Goal: Task Accomplishment & Management: Manage account settings

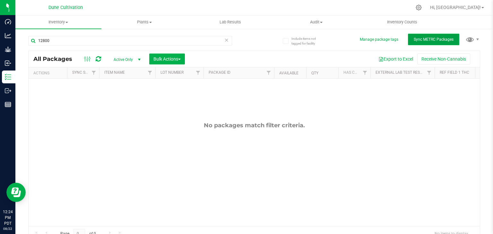
click at [415, 44] on button "Sync METRC Packages" at bounding box center [433, 40] width 51 height 12
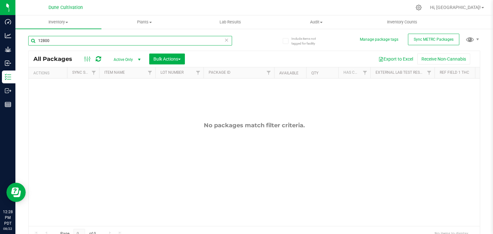
click at [104, 43] on input "12800" at bounding box center [130, 41] width 204 height 10
type input "1"
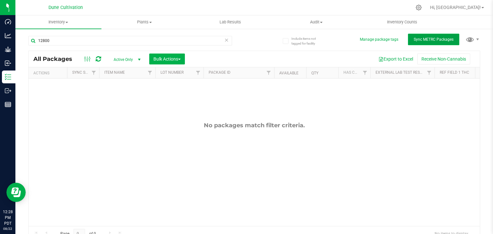
click at [427, 44] on button "Sync METRC Packages" at bounding box center [433, 40] width 51 height 12
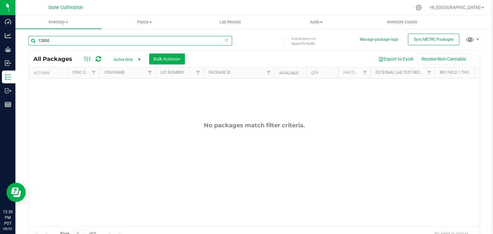
click at [50, 43] on input "12800" at bounding box center [130, 41] width 204 height 10
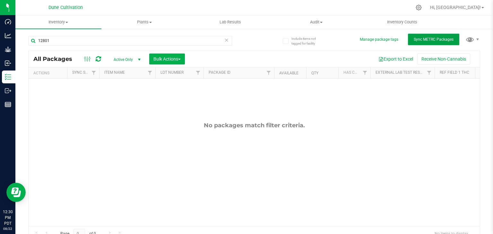
click at [414, 39] on span "Sync METRC Packages" at bounding box center [434, 39] width 40 height 4
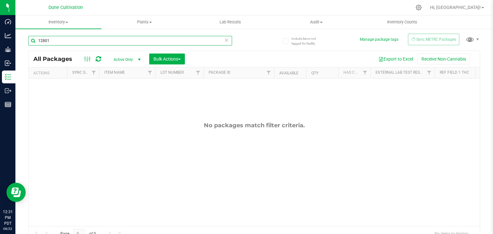
click at [54, 39] on input "12801" at bounding box center [130, 41] width 204 height 10
click at [57, 41] on input "12805" at bounding box center [130, 41] width 204 height 10
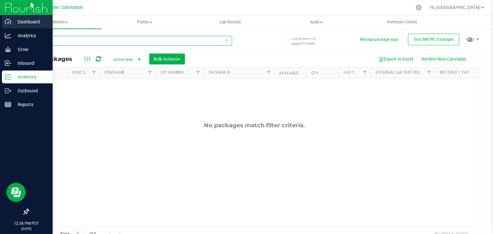
type input "12800"
click at [19, 19] on p "Dashboard" at bounding box center [30, 22] width 39 height 8
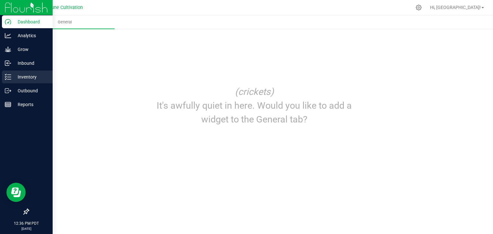
click at [30, 76] on p "Inventory" at bounding box center [30, 77] width 39 height 8
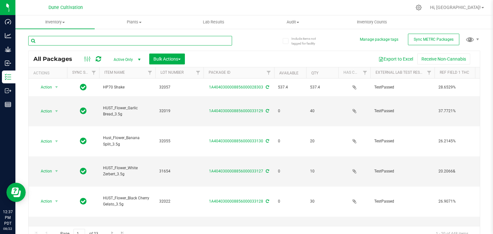
click at [137, 42] on input "text" at bounding box center [130, 41] width 204 height 10
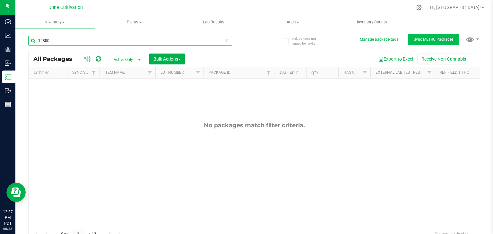
type input "12800"
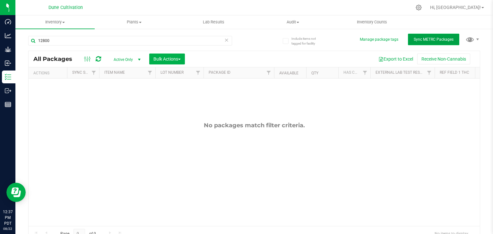
click at [434, 43] on button "Sync METRC Packages" at bounding box center [433, 40] width 51 height 12
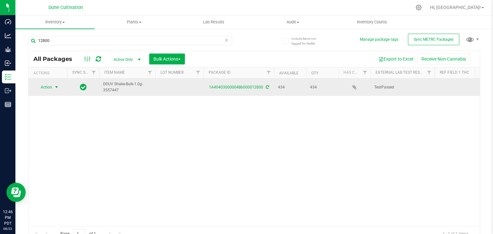
click at [42, 87] on span "Action" at bounding box center [43, 87] width 17 height 9
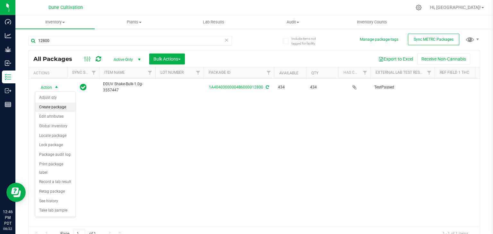
click at [47, 110] on li "Create package" at bounding box center [55, 108] width 40 height 10
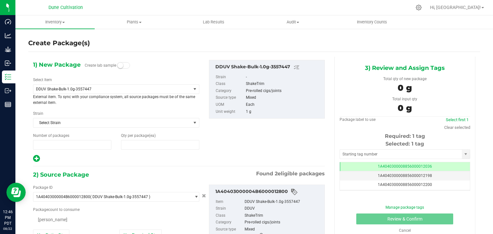
type input "1"
type input "0"
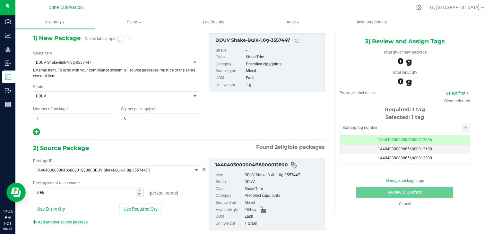
scroll to position [32, 0]
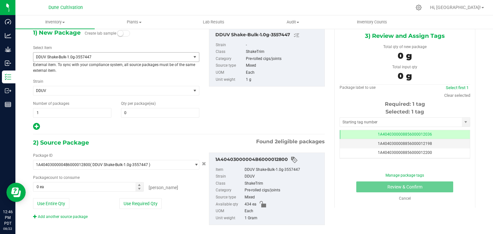
click at [100, 61] on span "DDUV Shake-Bulk-1.0g-3557447" at bounding box center [112, 57] width 158 height 9
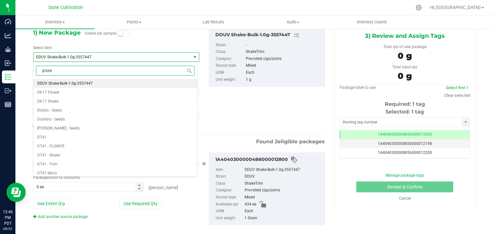
scroll to position [0, 0]
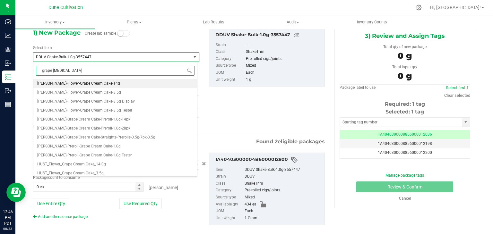
type input "grape crush"
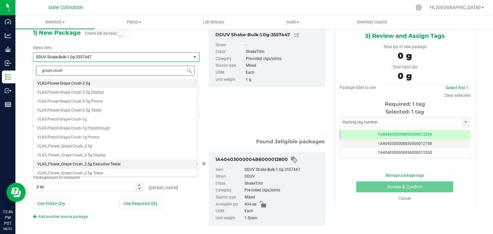
scroll to position [21, 0]
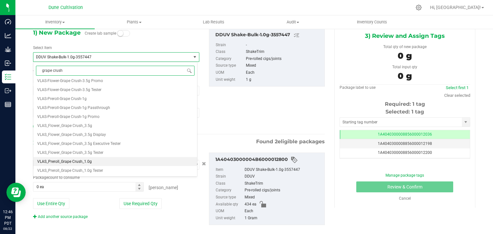
click at [102, 163] on li "VLAS_Preroll_Grape Crush_1.0g" at bounding box center [115, 161] width 164 height 9
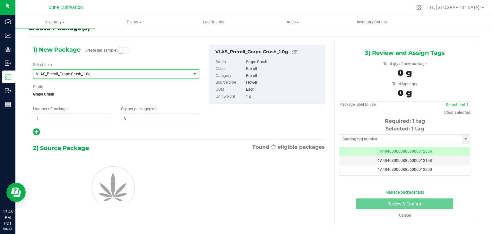
type input "0"
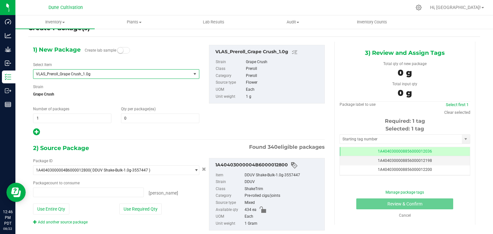
type input "0 ea"
click at [148, 116] on span at bounding box center [160, 119] width 78 height 10
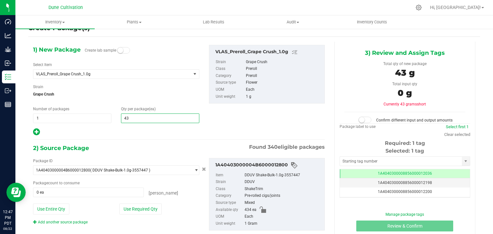
type input "434"
click at [154, 209] on button "Use Required Qty" at bounding box center [140, 209] width 42 height 11
type input "434 ea"
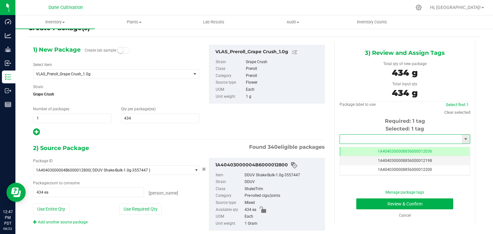
click at [383, 141] on input "text" at bounding box center [401, 139] width 122 height 9
click at [381, 152] on li "1A4040300008856000029149" at bounding box center [400, 150] width 129 height 10
type input "1A4040300008856000029149"
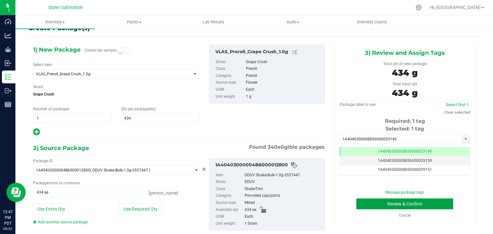
click at [370, 204] on button "Review & Confirm" at bounding box center [404, 204] width 97 height 11
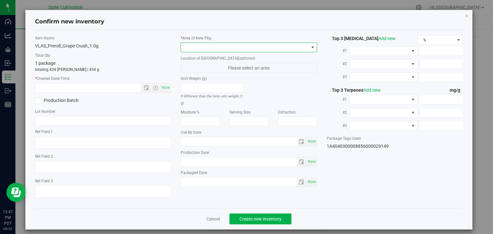
click at [261, 46] on span at bounding box center [245, 47] width 128 height 9
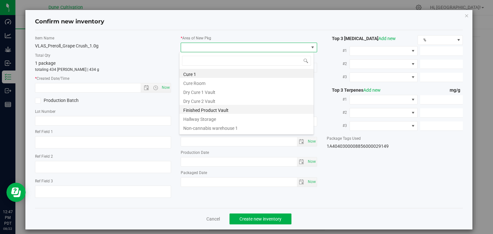
click at [228, 111] on li "Finished Product Vault" at bounding box center [246, 109] width 134 height 9
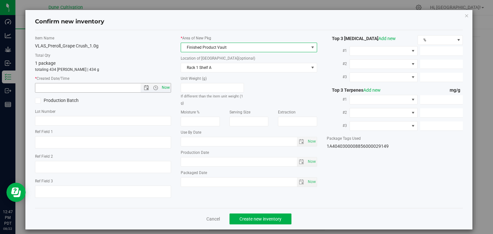
click at [165, 86] on span "Now" at bounding box center [165, 87] width 11 height 9
type input "[DATE] 12:47 PM"
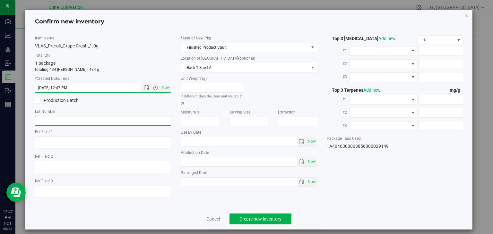
click at [123, 120] on input "text" at bounding box center [103, 121] width 136 height 10
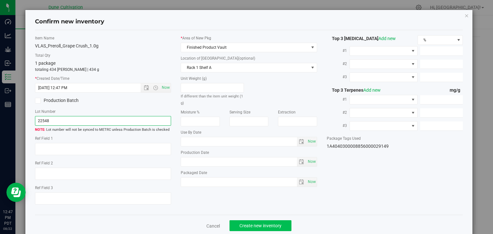
type input "22548"
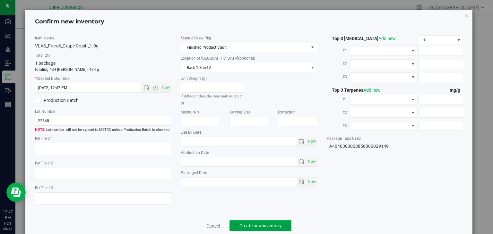
click at [261, 229] on button "Create new inventory" at bounding box center [260, 225] width 62 height 11
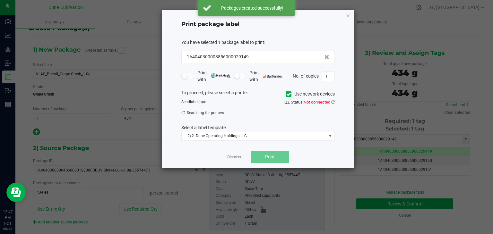
click at [234, 152] on div "Dismiss Print" at bounding box center [257, 157] width 153 height 22
click at [234, 158] on link "Dismiss" at bounding box center [234, 157] width 14 height 5
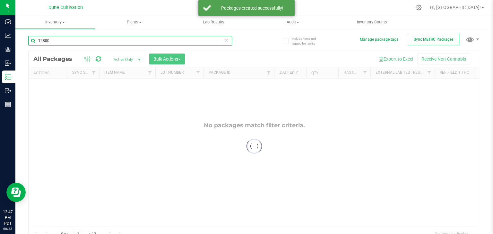
click at [107, 43] on input "12800" at bounding box center [130, 41] width 204 height 10
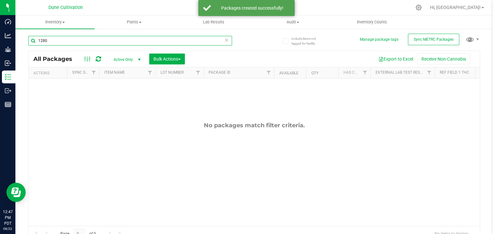
type input "1280"
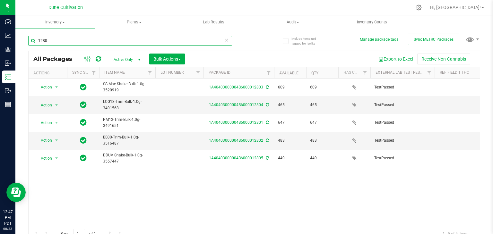
click at [74, 45] on input "1280" at bounding box center [130, 41] width 204 height 10
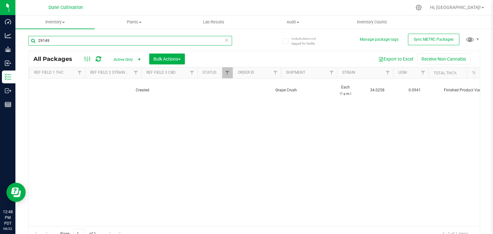
scroll to position [0, 471]
type input "2"
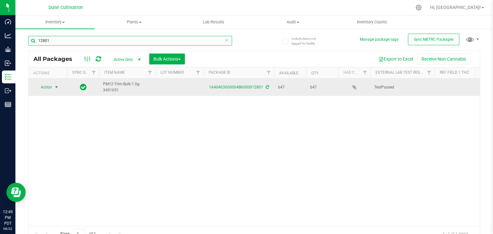
type input "12801"
click at [46, 86] on span "Action" at bounding box center [43, 87] width 17 height 9
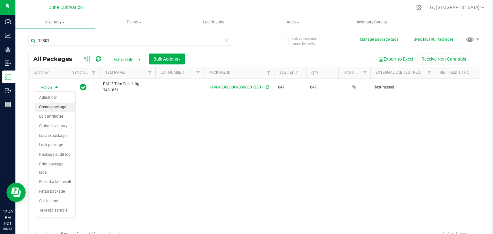
click at [49, 108] on li "Create package" at bounding box center [55, 108] width 40 height 10
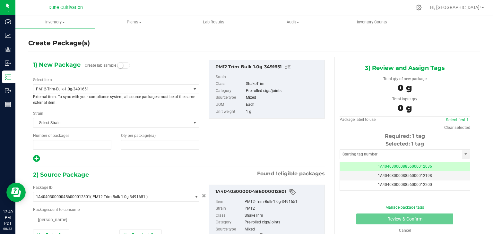
type input "1"
type input "0"
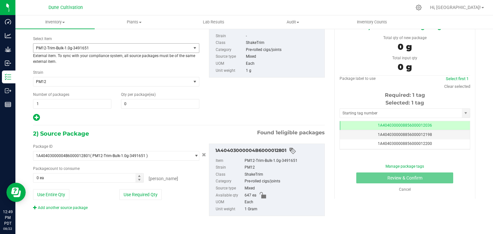
click at [113, 47] on span "PM12-Trim-Bulk-1.0g-3491651" at bounding box center [109, 48] width 146 height 4
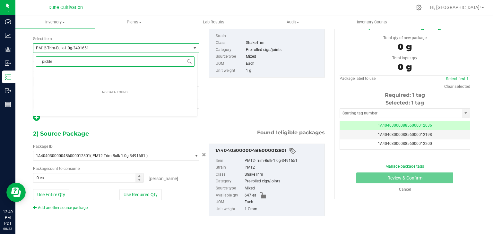
type input "pickle"
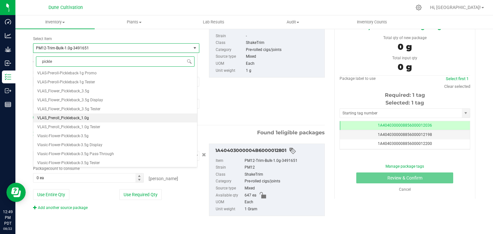
click at [72, 120] on span "VLAS_Preroll_Pickleback_1.0g" at bounding box center [63, 118] width 52 height 4
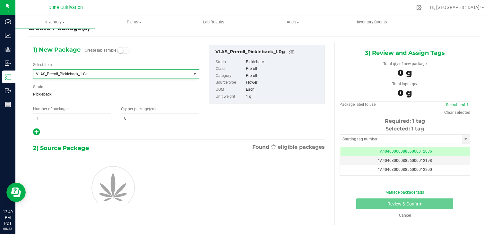
type input "0"
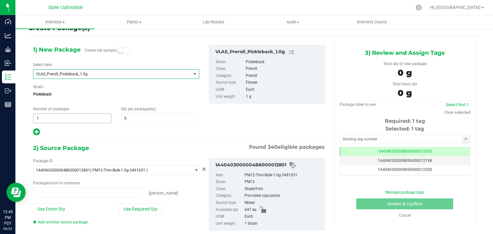
type input "0 ea"
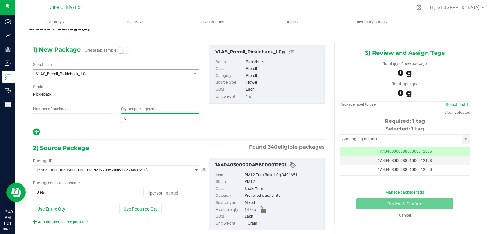
click at [156, 121] on span "0 0" at bounding box center [160, 119] width 78 height 10
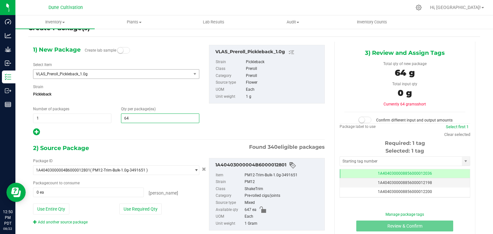
type input "647"
click at [151, 210] on button "Use Required Qty" at bounding box center [140, 209] width 42 height 11
type input "647 ea"
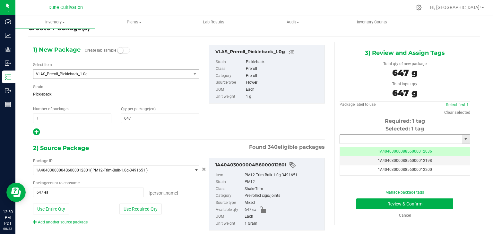
click at [352, 139] on input "text" at bounding box center [401, 139] width 122 height 9
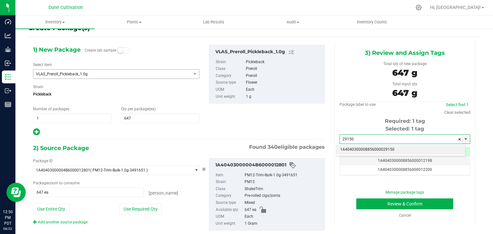
click at [352, 147] on li "1A4040300008856000029150" at bounding box center [400, 150] width 129 height 10
type input "1A4040300008856000029150"
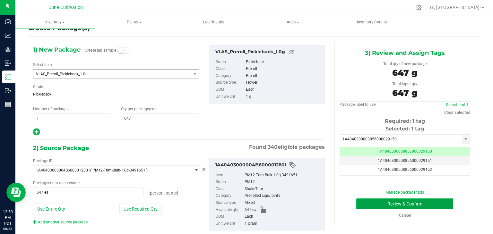
click at [367, 203] on button "Review & Confirm" at bounding box center [404, 204] width 97 height 11
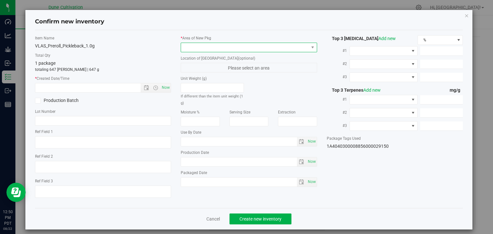
click at [275, 45] on span at bounding box center [245, 47] width 128 height 9
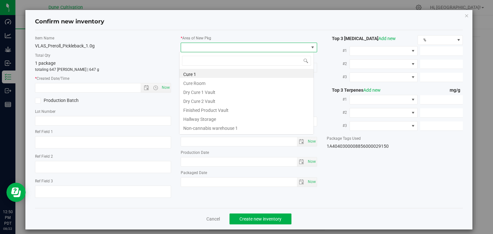
scroll to position [32084, 31959]
click at [234, 113] on li "Finished Product Vault" at bounding box center [246, 109] width 134 height 9
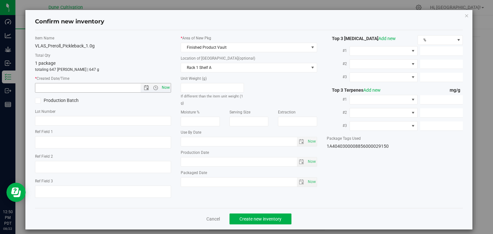
click at [162, 89] on span "Now" at bounding box center [165, 87] width 11 height 9
type input "[DATE] 12:50 PM"
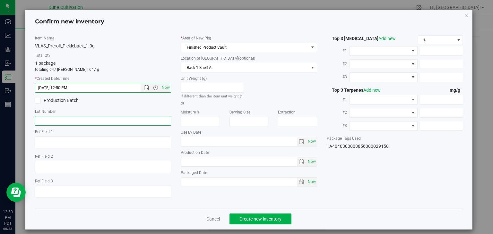
click at [146, 124] on input "text" at bounding box center [103, 121] width 136 height 10
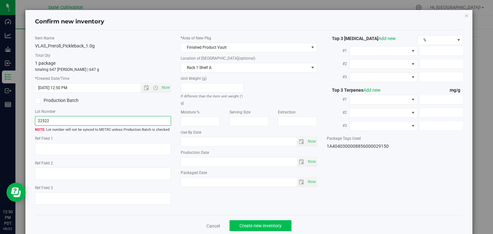
type input "22522"
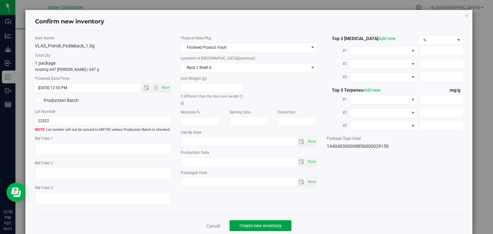
click at [274, 230] on button "Create new inventory" at bounding box center [260, 225] width 62 height 11
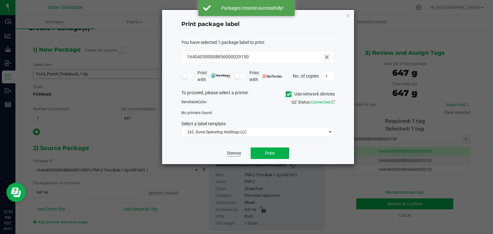
click at [233, 154] on link "Dismiss" at bounding box center [234, 153] width 14 height 5
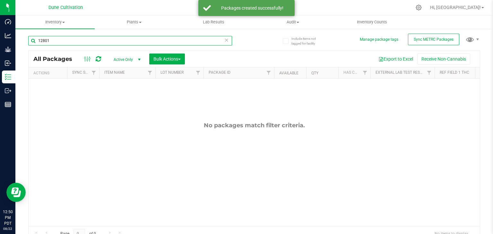
click at [83, 41] on input "12801" at bounding box center [130, 41] width 204 height 10
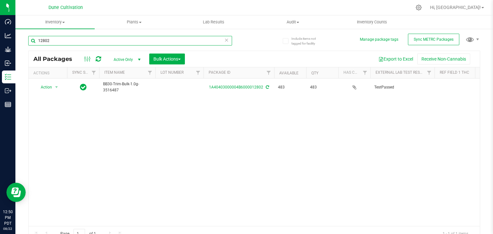
scroll to position [0, 151]
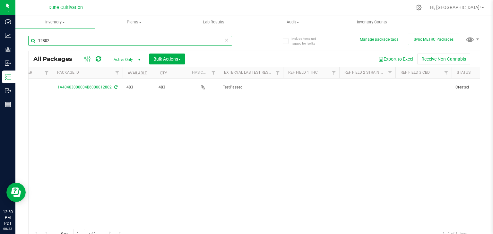
type input "12802"
click at [136, 227] on div "Page 1 of 1 1 - 1 of 1 items" at bounding box center [254, 233] width 451 height 15
click at [146, 227] on div "Page 1 of 1 1 - 1 of 1 items" at bounding box center [254, 233] width 451 height 15
drag, startPoint x: 166, startPoint y: 226, endPoint x: 186, endPoint y: 228, distance: 20.3
click at [186, 228] on div "Page 1 of 1 1 - 1 of 1 items" at bounding box center [254, 233] width 451 height 15
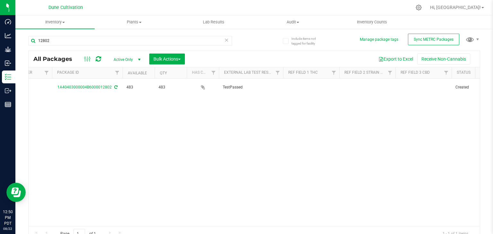
click at [186, 228] on div "Page 1 of 1 1 - 1 of 1 items" at bounding box center [254, 233] width 451 height 15
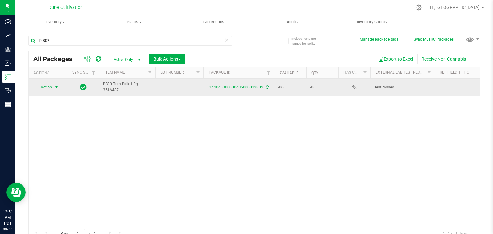
click at [46, 87] on span "Action" at bounding box center [43, 87] width 17 height 9
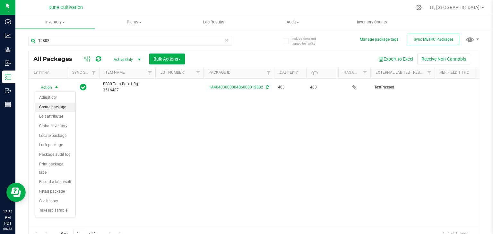
click at [52, 108] on li "Create package" at bounding box center [55, 108] width 40 height 10
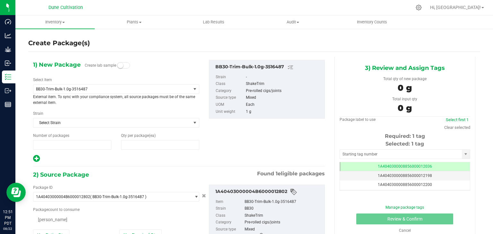
type input "1"
type input "0"
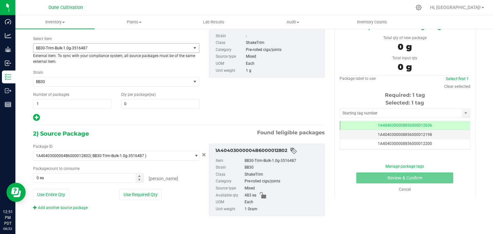
click at [106, 49] on span "BB30-Trim-Bulk-1.0g-3516487" at bounding box center [109, 48] width 146 height 4
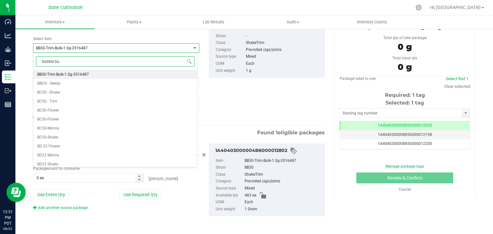
type input "bubble but"
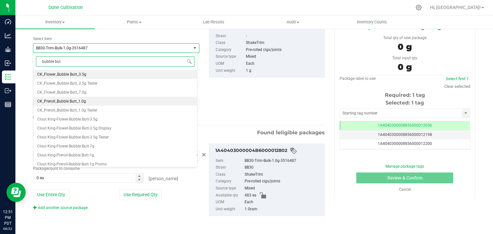
click at [93, 103] on li "CK_Preroll_Bubble Butt_1.0g" at bounding box center [115, 101] width 164 height 9
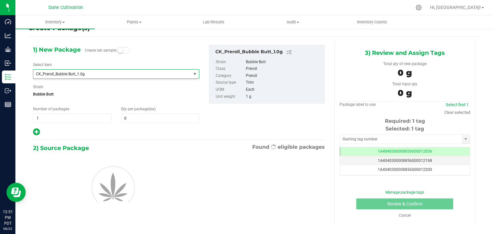
type input "0"
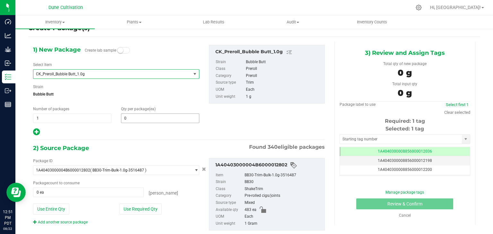
click at [130, 116] on span "0 0" at bounding box center [160, 119] width 78 height 10
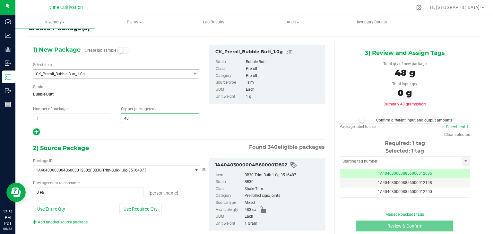
type input "483"
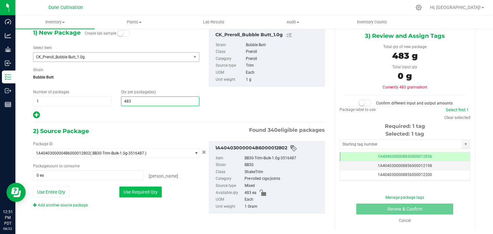
type input "483"
click at [152, 192] on button "Use Required Qty" at bounding box center [140, 192] width 42 height 11
type input "483 ea"
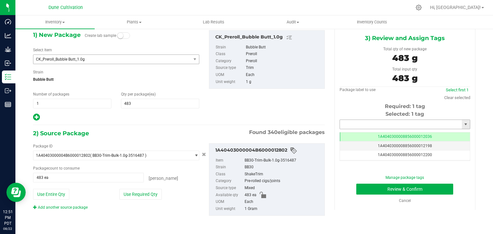
click at [362, 125] on input "text" at bounding box center [401, 124] width 122 height 9
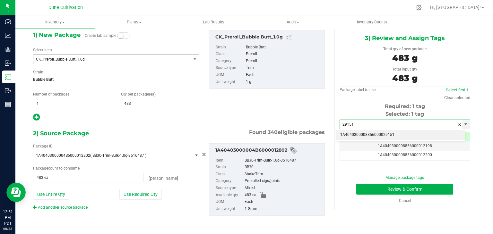
click at [363, 132] on li "1A4040300008856000029151" at bounding box center [400, 135] width 129 height 10
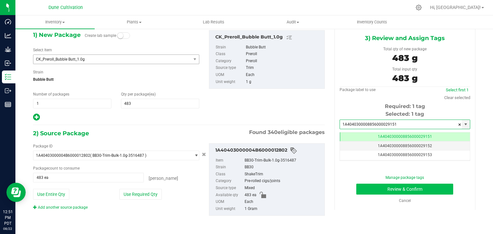
type input "1A4040300008856000029151"
click at [370, 186] on button "Review & Confirm" at bounding box center [404, 189] width 97 height 11
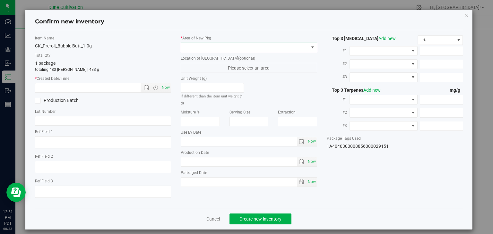
click at [256, 48] on span at bounding box center [245, 47] width 128 height 9
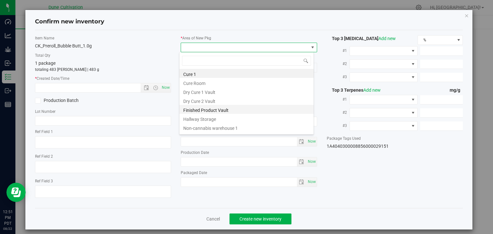
click at [230, 109] on li "Finished Product Vault" at bounding box center [246, 109] width 134 height 9
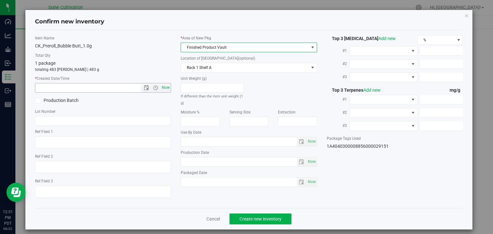
click at [168, 86] on span "Now" at bounding box center [165, 87] width 11 height 9
type input "[DATE] 12:51 PM"
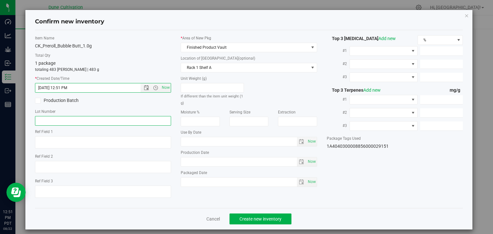
click at [142, 121] on input "text" at bounding box center [103, 121] width 136 height 10
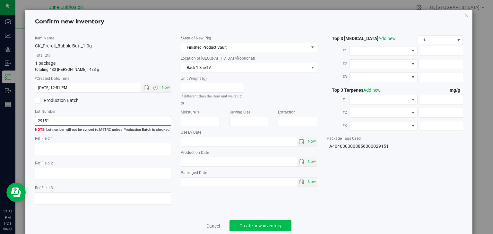
type input "29151"
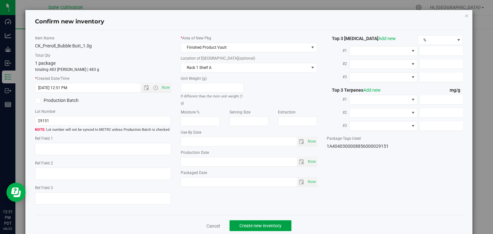
click at [274, 226] on span "Create new inventory" at bounding box center [260, 225] width 42 height 5
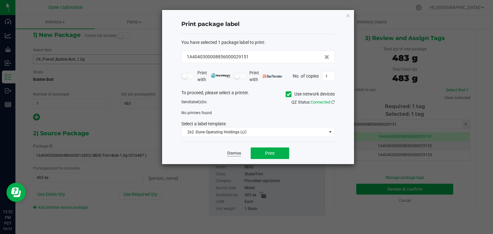
click at [237, 153] on link "Dismiss" at bounding box center [234, 153] width 14 height 5
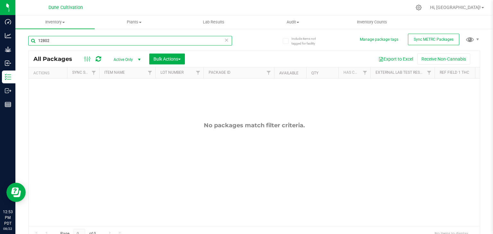
click at [105, 44] on input "12802" at bounding box center [130, 41] width 204 height 10
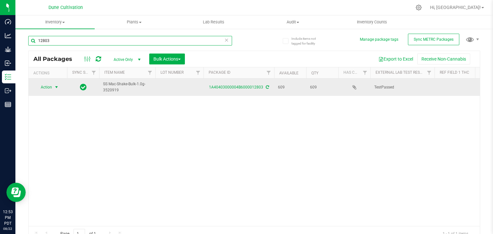
type input "12803"
click at [39, 89] on span "Action" at bounding box center [43, 87] width 17 height 9
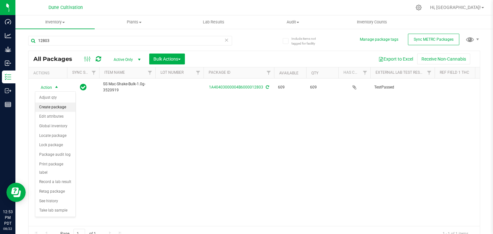
click at [46, 106] on li "Create package" at bounding box center [55, 108] width 40 height 10
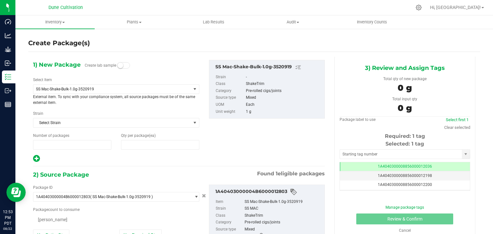
type input "1"
type input "0"
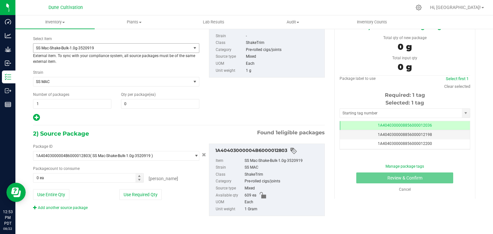
click at [166, 50] on span "SS Mac-Shake-Bulk-1.0g-3520919" at bounding box center [112, 48] width 158 height 9
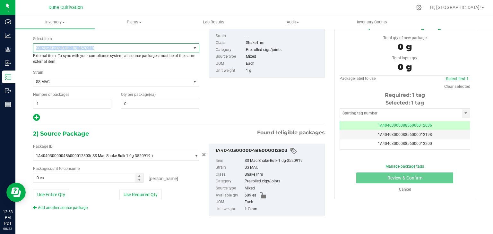
click at [166, 50] on span "SS Mac-Shake-Bulk-1.0g-3520919" at bounding box center [112, 48] width 158 height 9
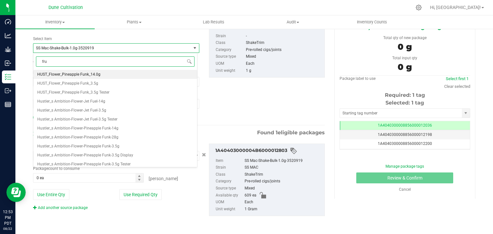
type input "frut"
click at [84, 163] on span "VLAS_Preroll_Frut Loops_1.0g" at bounding box center [63, 164] width 52 height 4
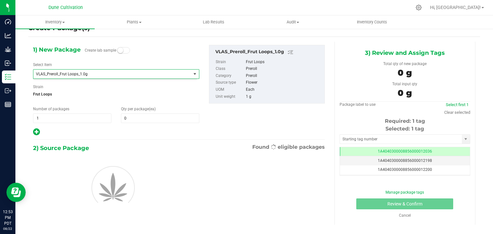
type input "0"
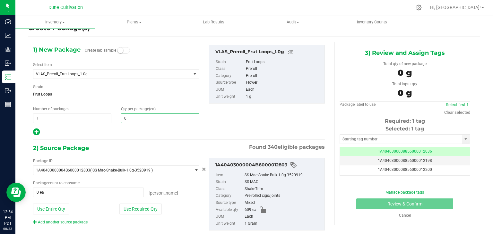
click at [143, 118] on span "0 0" at bounding box center [160, 119] width 78 height 10
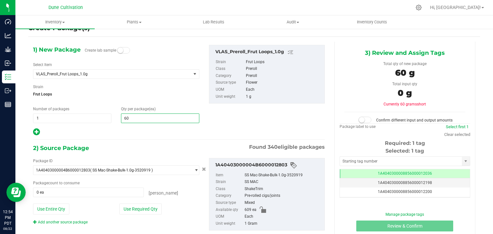
type input "609"
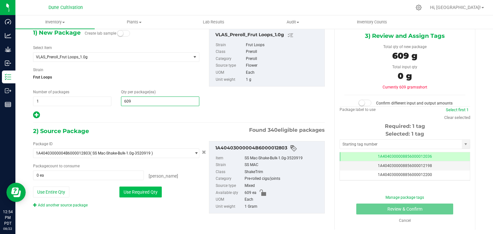
click at [145, 190] on button "Use Required Qty" at bounding box center [140, 192] width 42 height 11
type input "609"
type input "609 ea"
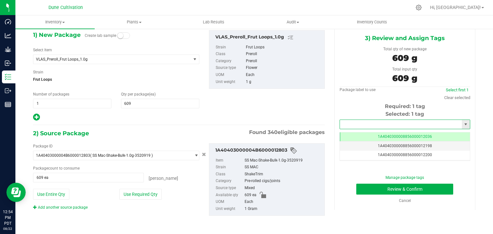
click at [341, 126] on input "text" at bounding box center [401, 124] width 122 height 9
click at [345, 134] on li "1A4040300008856000029152" at bounding box center [400, 135] width 129 height 10
type input "1A4040300008856000029152"
click at [368, 187] on button "Review & Confirm" at bounding box center [404, 189] width 97 height 11
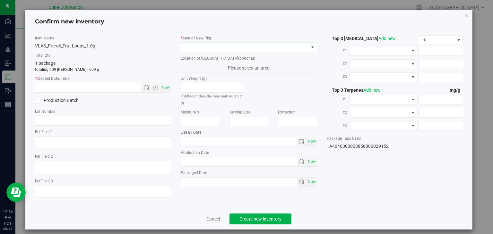
click at [260, 50] on span at bounding box center [245, 47] width 128 height 9
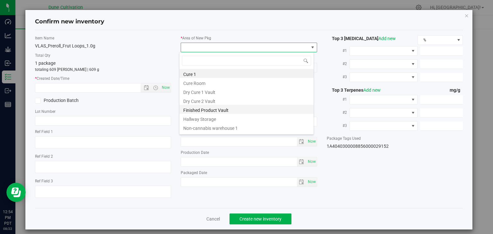
click at [212, 108] on li "Finished Product Vault" at bounding box center [246, 109] width 134 height 9
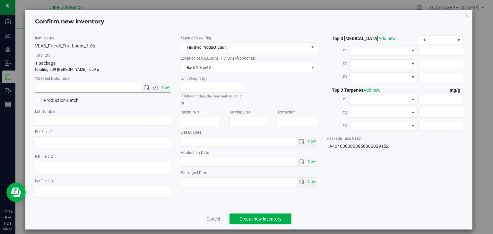
click at [163, 90] on span "Now" at bounding box center [165, 87] width 11 height 9
type input "[DATE] 12:54 PM"
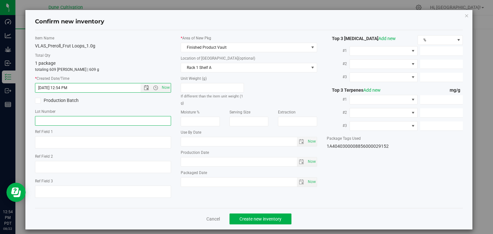
click at [82, 124] on input "text" at bounding box center [103, 121] width 136 height 10
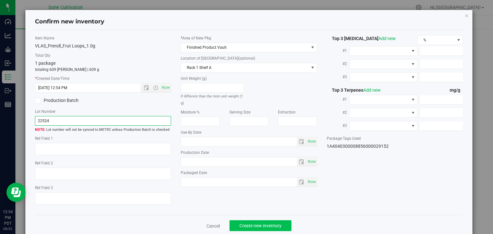
type input "22524"
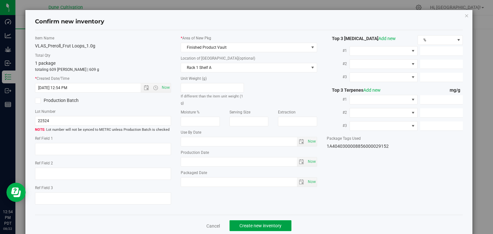
click at [263, 228] on span "Create new inventory" at bounding box center [260, 225] width 42 height 5
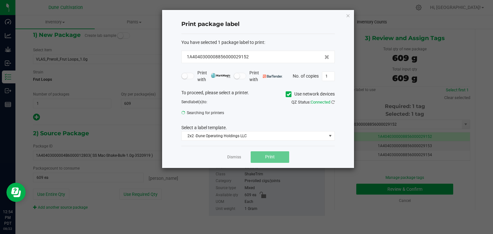
click at [349, 16] on icon "button" at bounding box center [348, 16] width 4 height 8
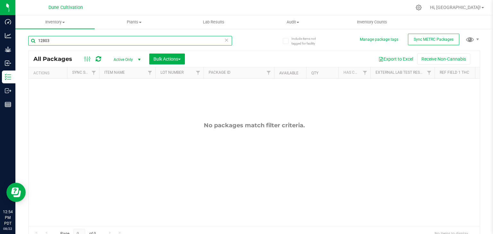
click at [96, 41] on input "12803" at bounding box center [130, 41] width 204 height 10
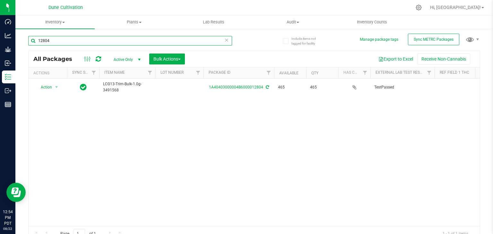
type input "12804"
click at [111, 221] on div "Action Action Adjust qty Create package Edit attributes Global inventory Locate…" at bounding box center [254, 153] width 451 height 148
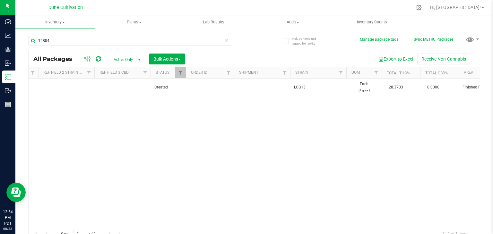
click at [196, 228] on div "Page 1 of 1 1 - 1 of 1 items" at bounding box center [254, 233] width 451 height 15
click at [142, 229] on div "Page 1 of 1 1 - 1 of 1 items" at bounding box center [254, 233] width 451 height 15
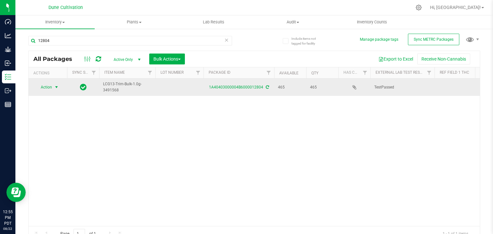
click at [47, 85] on span "Action" at bounding box center [43, 87] width 17 height 9
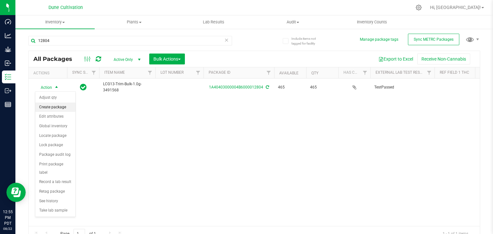
click at [54, 108] on li "Create package" at bounding box center [55, 108] width 40 height 10
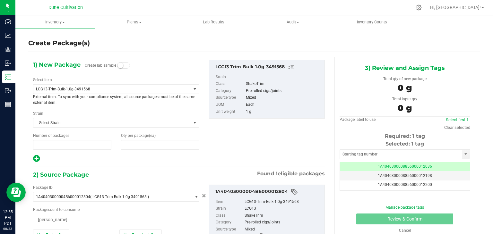
type input "1"
type input "0"
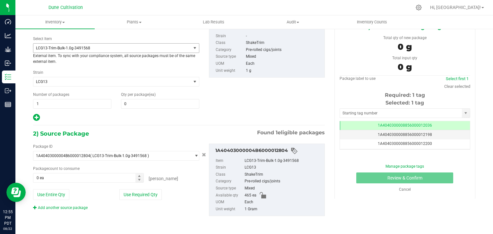
click at [142, 47] on span "LCG13-Trim-Bulk-1.0g-3491568" at bounding box center [109, 48] width 146 height 4
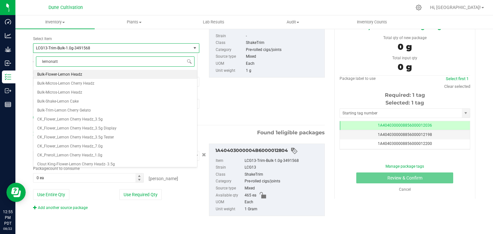
type input "lemonatti"
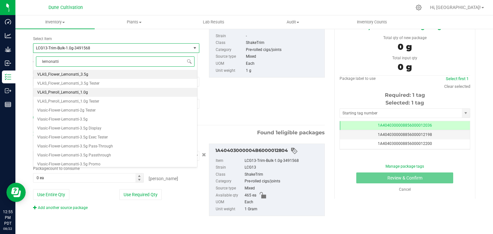
click at [94, 94] on li "VLAS_Preroll_Lemonatti_1.0g" at bounding box center [115, 92] width 164 height 9
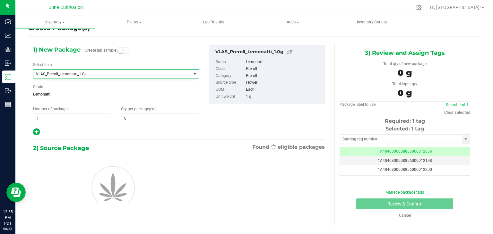
type input "0"
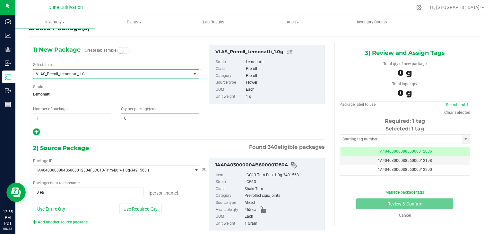
click at [139, 122] on span "0 0" at bounding box center [160, 119] width 78 height 10
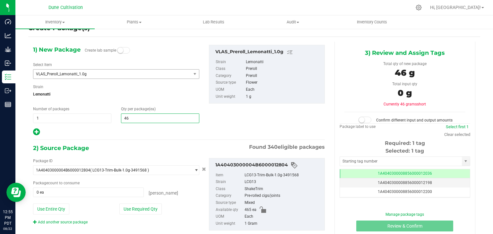
type input "465"
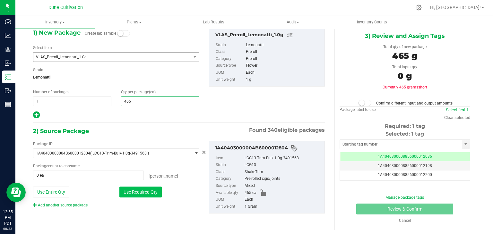
click at [138, 194] on button "Use Required Qty" at bounding box center [140, 192] width 42 height 11
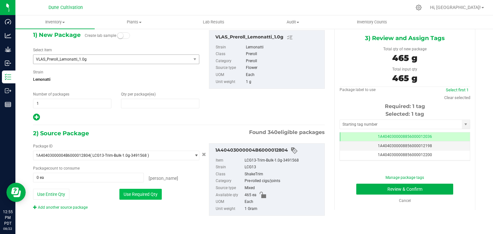
type input "465"
type input "465 ea"
click at [364, 126] on input "text" at bounding box center [401, 124] width 122 height 9
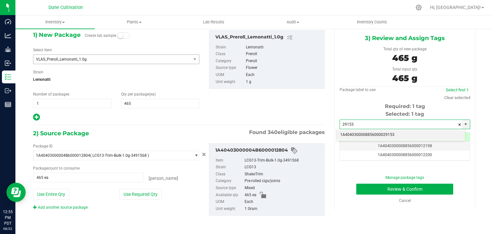
click at [363, 135] on li "1A4040300008856000029153" at bounding box center [400, 135] width 129 height 10
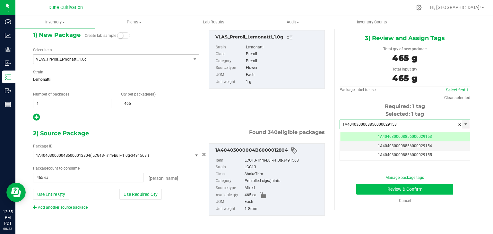
type input "1A4040300008856000029153"
click at [368, 194] on div "Manage package tags Review & Confirm Cancel" at bounding box center [404, 189] width 121 height 29
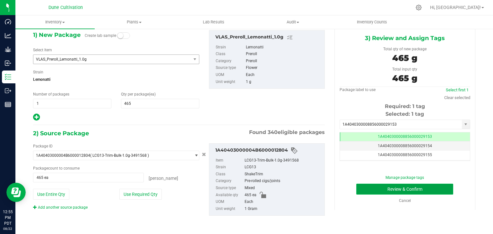
click at [361, 188] on button "Review & Confirm" at bounding box center [404, 189] width 97 height 11
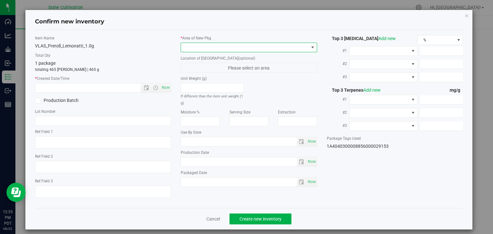
click at [268, 50] on span at bounding box center [245, 47] width 128 height 9
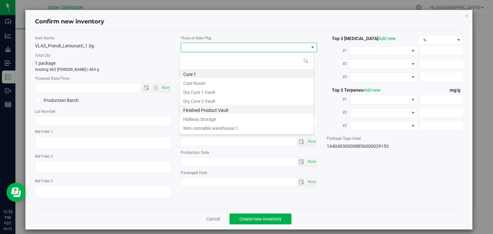
click at [236, 111] on li "Finished Product Vault" at bounding box center [246, 109] width 134 height 9
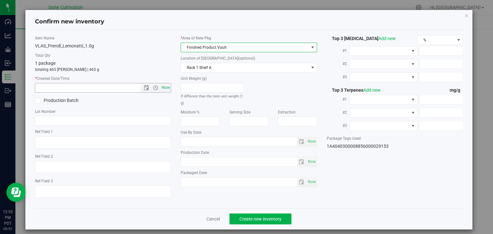
click at [168, 87] on span "Now" at bounding box center [165, 87] width 11 height 9
type input "[DATE] 12:55 PM"
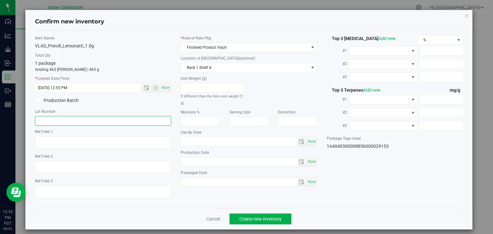
click at [144, 123] on input "text" at bounding box center [103, 121] width 136 height 10
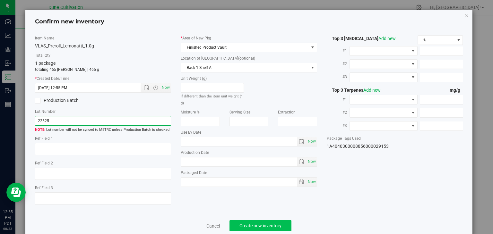
type input "22525"
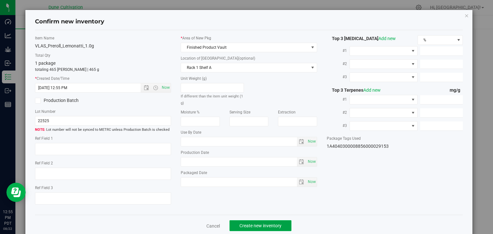
click at [275, 225] on span "Create new inventory" at bounding box center [260, 225] width 42 height 5
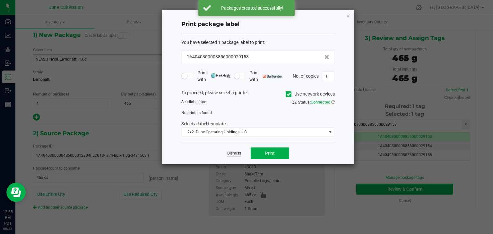
click at [238, 153] on link "Dismiss" at bounding box center [234, 153] width 14 height 5
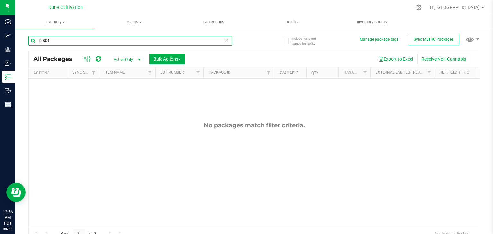
click at [83, 42] on input "12804" at bounding box center [130, 41] width 204 height 10
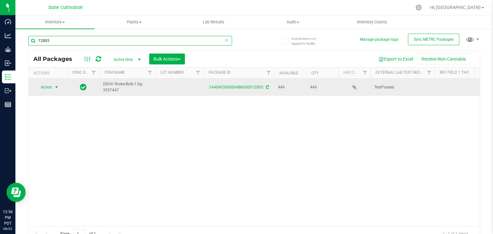
type input "12805"
click at [38, 86] on span "Action" at bounding box center [43, 87] width 17 height 9
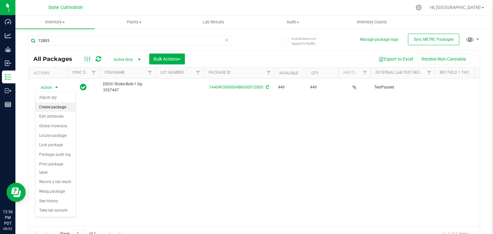
click at [45, 107] on li "Create package" at bounding box center [55, 108] width 40 height 10
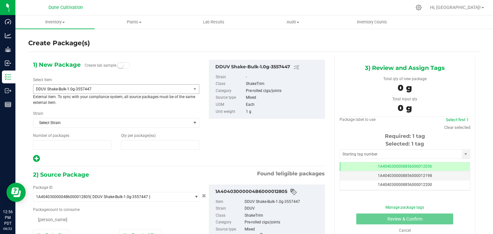
type input "1"
type input "0"
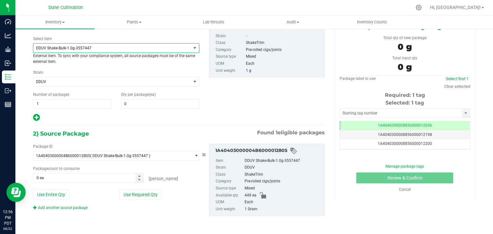
click at [103, 51] on span "DDUV Shake-Bulk-1.0g-3557447" at bounding box center [112, 48] width 158 height 9
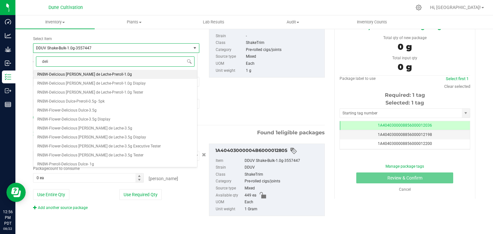
type input "delic"
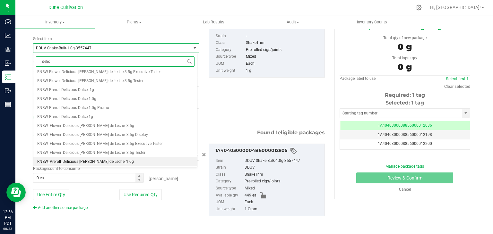
click at [113, 162] on span "RNBW_Preroll_Delicious [PERSON_NAME] de Leche_1.0g" at bounding box center [85, 162] width 97 height 4
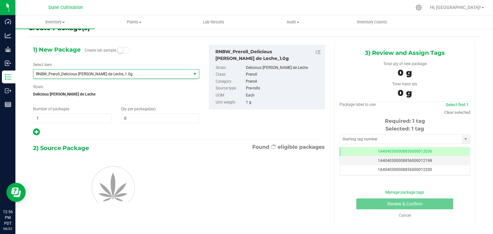
type input "0"
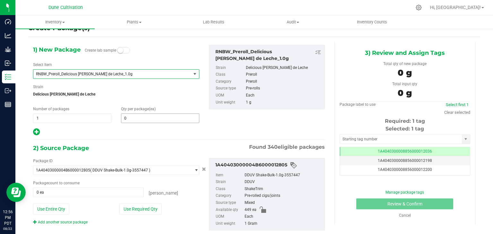
click at [146, 118] on span "0 0" at bounding box center [160, 119] width 78 height 10
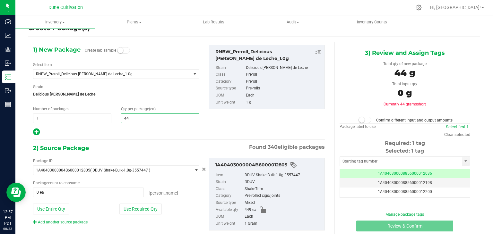
type input "449"
click at [145, 140] on div "1) New Package Create lab sample Select Item RNBW_Preroll_Delicious [PERSON_NAM…" at bounding box center [178, 143] width 301 height 203
click at [145, 210] on button "Use Required Qty" at bounding box center [140, 209] width 42 height 11
type input "449 ea"
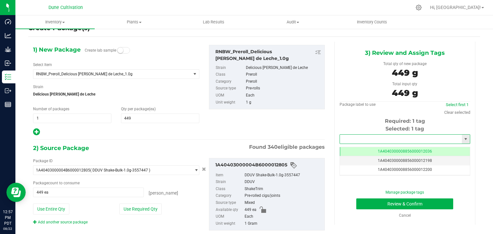
click at [361, 140] on input "text" at bounding box center [401, 139] width 122 height 9
click at [367, 149] on li "1A4040300008856000029154" at bounding box center [400, 150] width 129 height 10
type input "1A4040300008856000029154"
click at [412, 204] on button "Review & Confirm" at bounding box center [404, 204] width 97 height 11
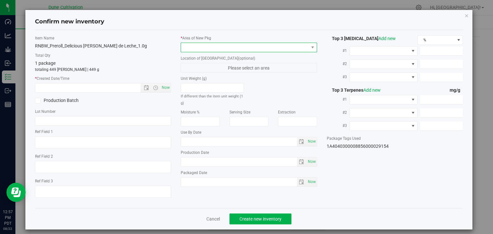
click at [278, 52] on span at bounding box center [249, 48] width 136 height 10
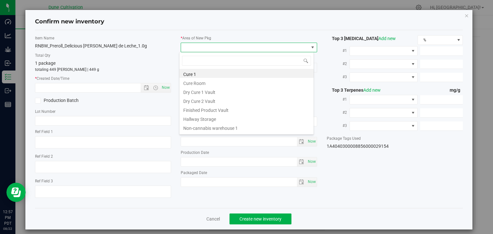
drag, startPoint x: 221, startPoint y: 110, endPoint x: 216, endPoint y: 106, distance: 6.2
click at [220, 110] on li "Finished Product Vault" at bounding box center [246, 109] width 134 height 9
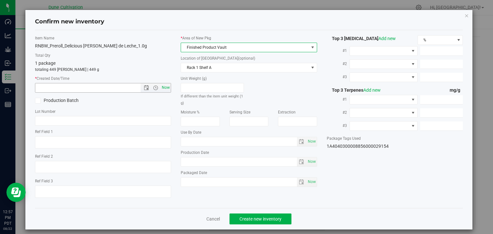
click at [163, 88] on span "Now" at bounding box center [165, 87] width 11 height 9
type input "[DATE] 12:57 PM"
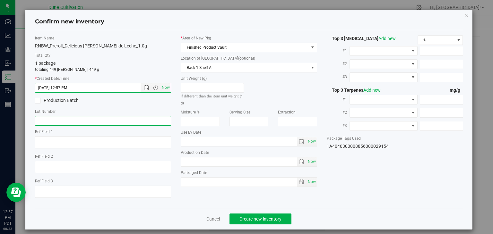
click at [131, 124] on input "text" at bounding box center [103, 121] width 136 height 10
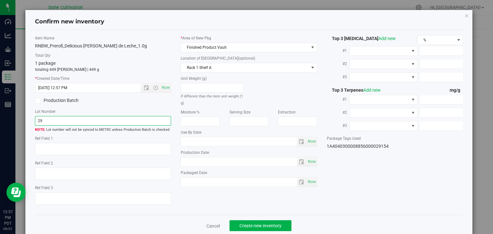
type input "2"
type input "22585"
click at [211, 224] on link "Cancel" at bounding box center [212, 226] width 13 height 6
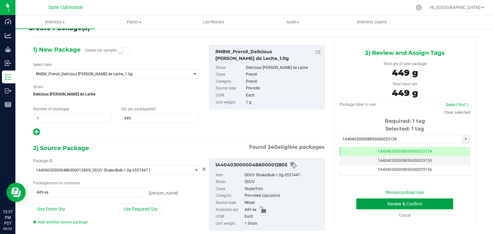
click at [378, 203] on button "Review & Confirm" at bounding box center [404, 204] width 97 height 11
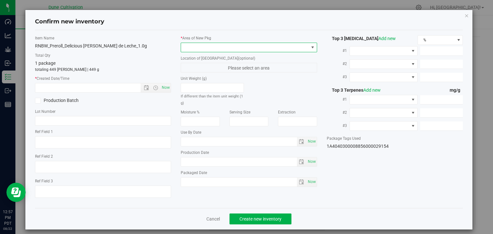
click at [270, 45] on span at bounding box center [245, 47] width 128 height 9
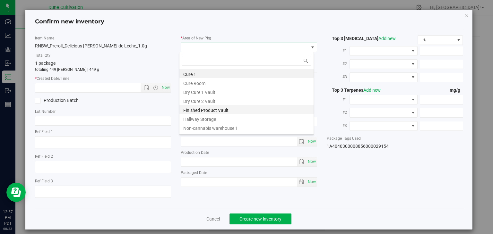
click at [234, 113] on li "Finished Product Vault" at bounding box center [246, 109] width 134 height 9
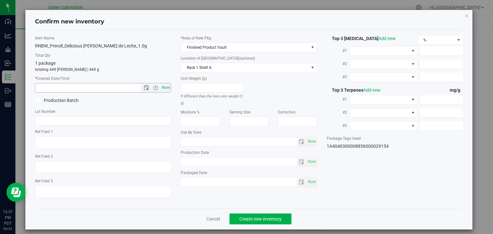
click at [164, 87] on span "Now" at bounding box center [165, 87] width 11 height 9
type input "[DATE] 12:57 PM"
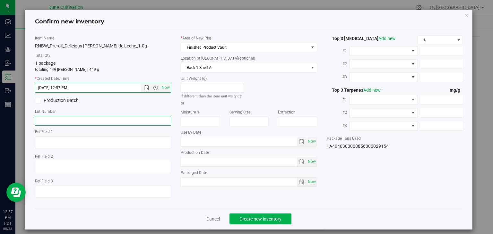
click at [153, 120] on input "text" at bounding box center [103, 121] width 136 height 10
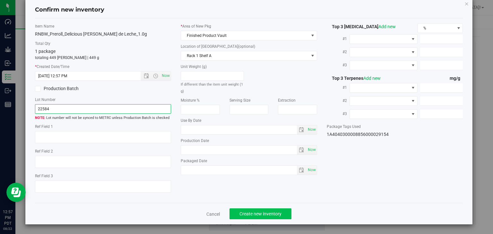
type input "22584"
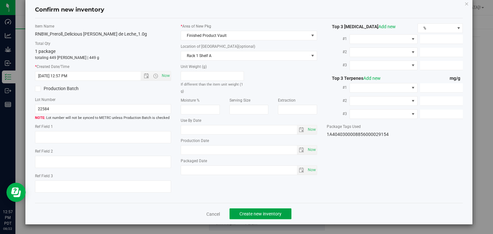
click at [262, 215] on span "Create new inventory" at bounding box center [260, 213] width 42 height 5
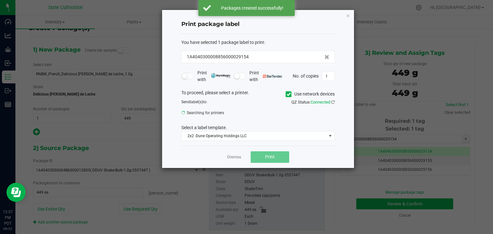
click at [293, 81] on div "No. of copies 1" at bounding box center [314, 77] width 42 height 10
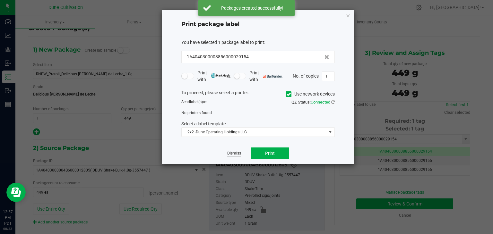
click at [237, 154] on link "Dismiss" at bounding box center [234, 153] width 14 height 5
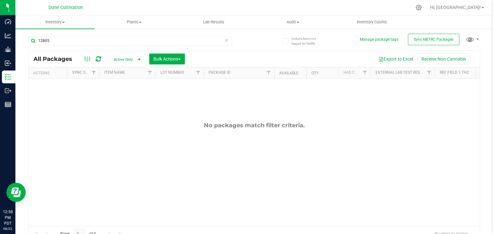
scroll to position [4, 0]
click at [226, 40] on icon at bounding box center [226, 40] width 4 height 8
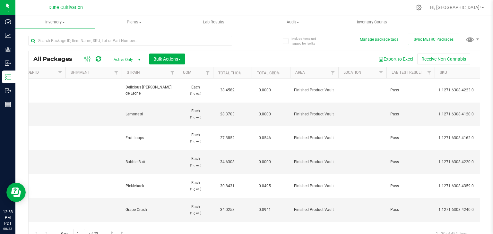
scroll to position [0, 660]
